Goal: Check status

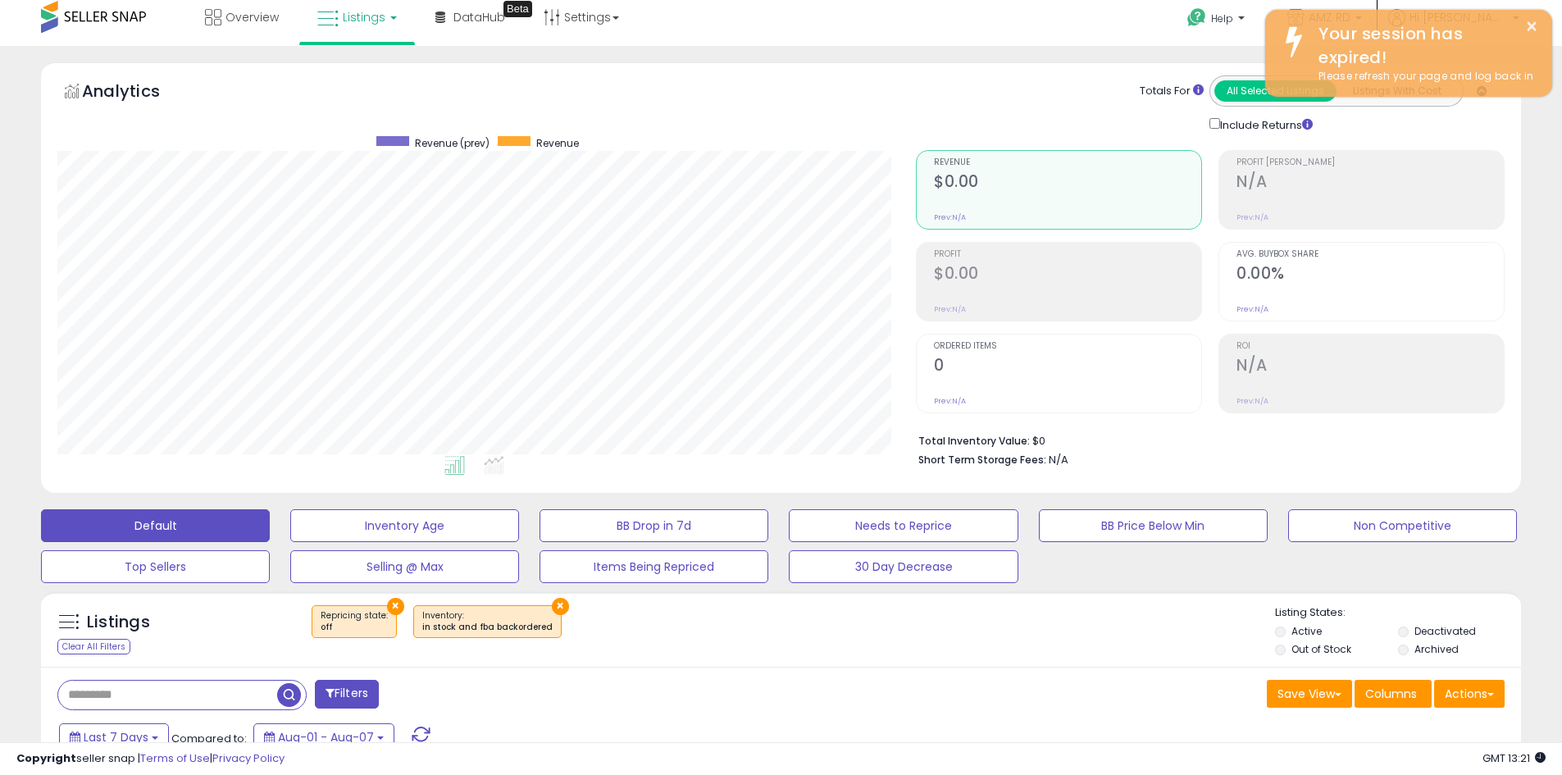
scroll to position [336, 859]
